Goal: Use online tool/utility: Utilize a website feature to perform a specific function

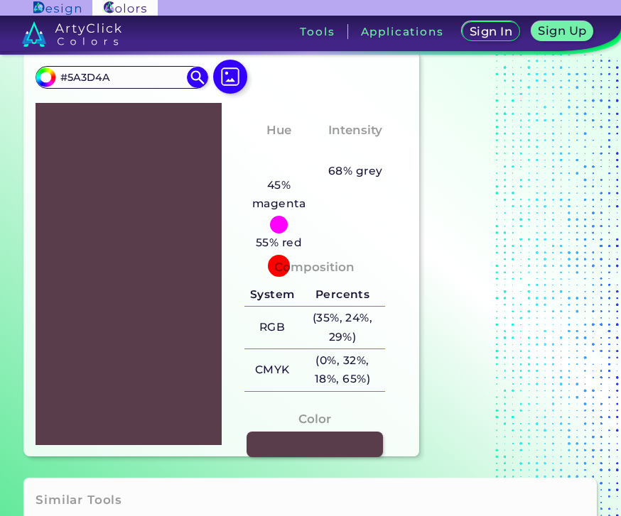
scroll to position [51, 0]
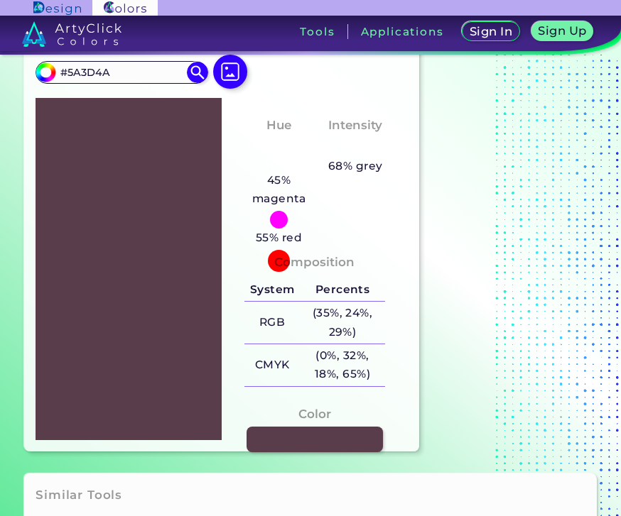
click at [284, 264] on div "Composition System Percents RGB (35%, 24%, 29%) CMYK (0%, 32%, 18%, 65%)" at bounding box center [314, 322] width 163 height 152
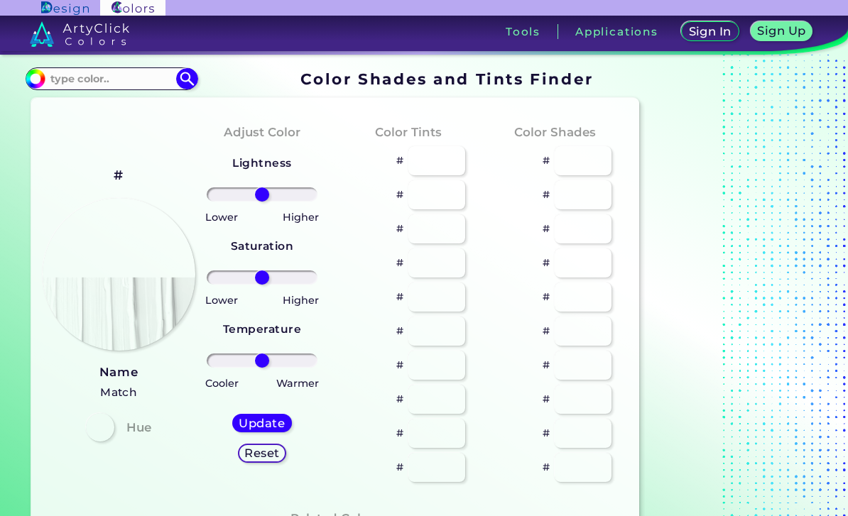
type input "#09001c"
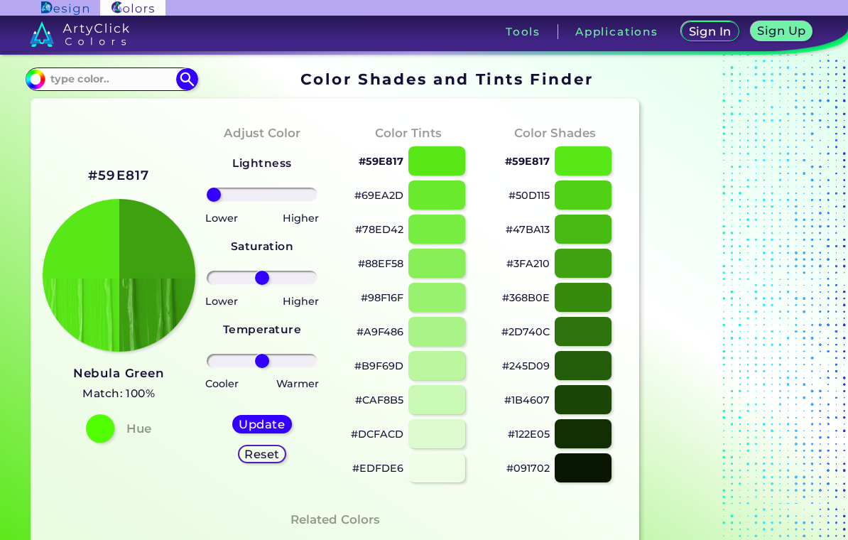
type input "-100"
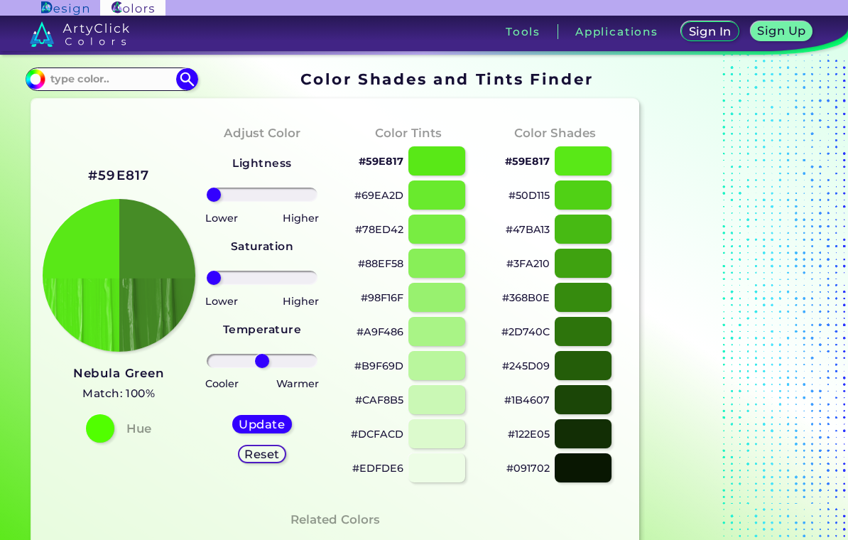
type input "-100"
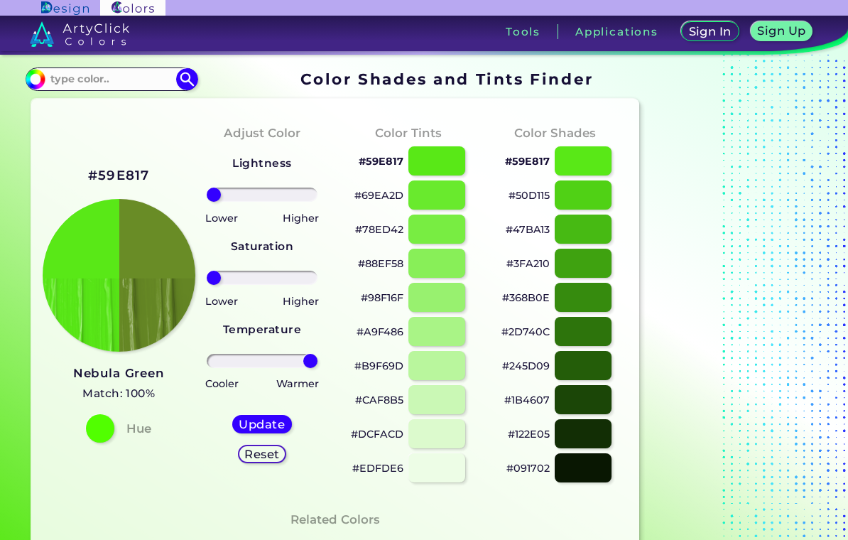
type input "100"
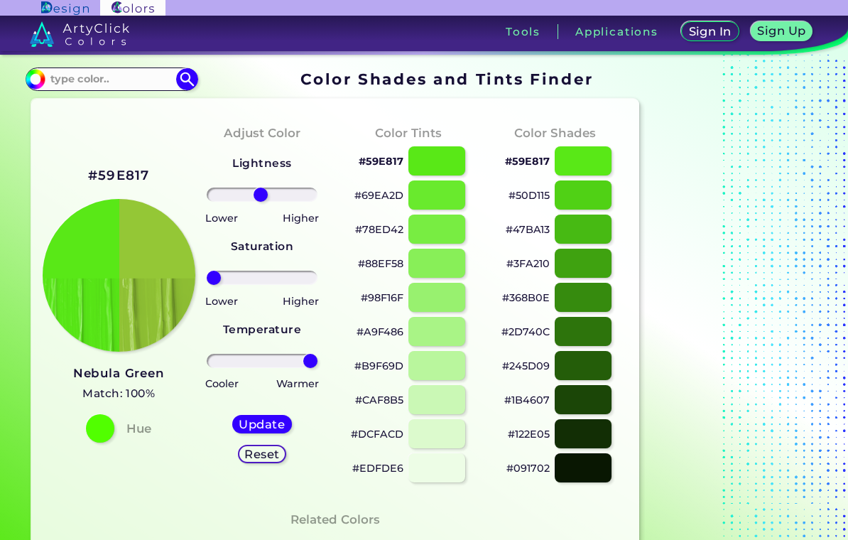
type input "-3"
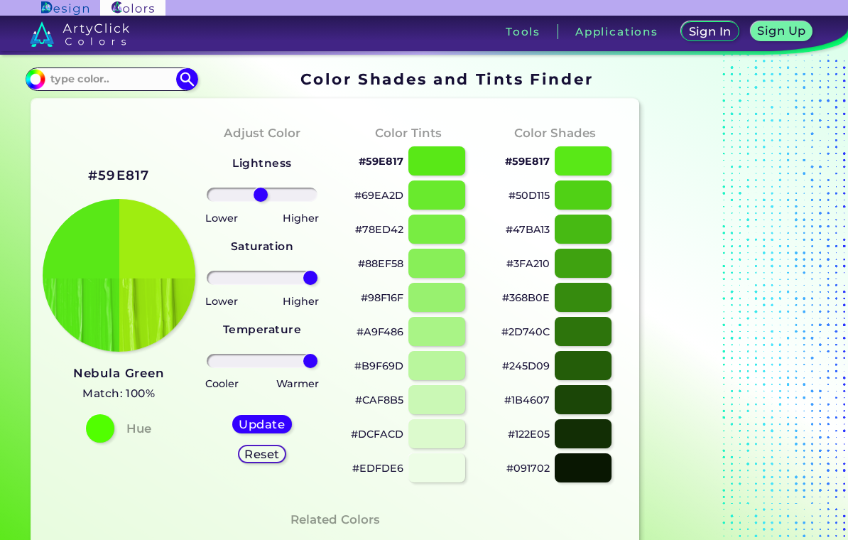
type input "100"
type input "2"
